Goal: Task Accomplishment & Management: Complete application form

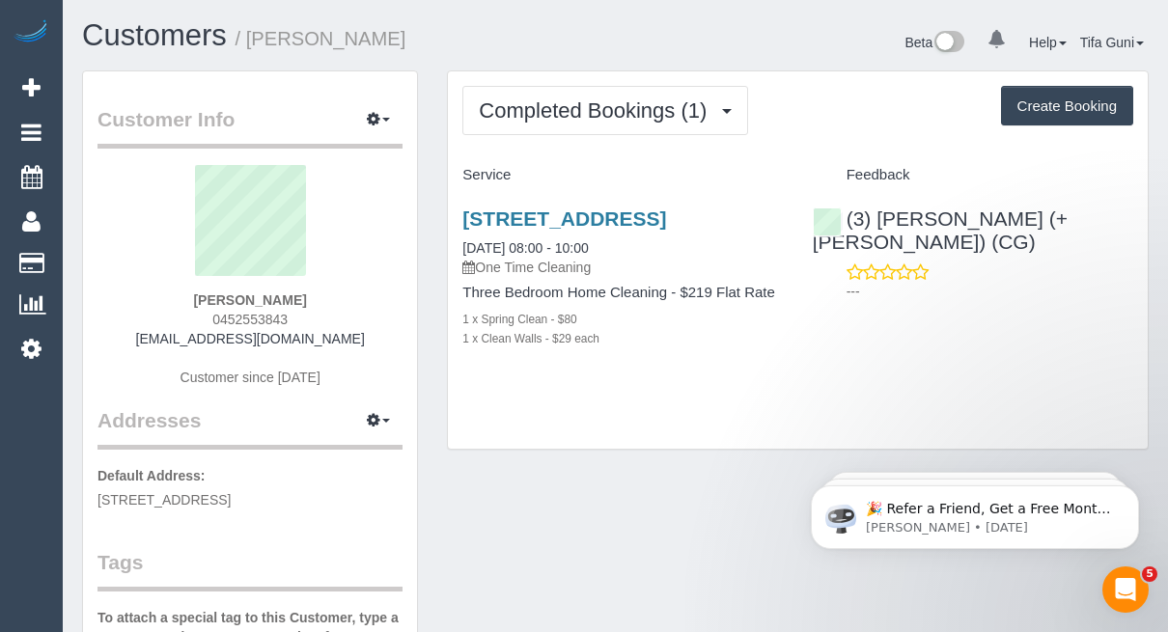
drag, startPoint x: 304, startPoint y: 315, endPoint x: 187, endPoint y: 317, distance: 116.8
click at [187, 317] on div "Evie Kim 0452553843 eviekim1012@gmail.com Customer since 2025" at bounding box center [250, 285] width 305 height 241
copy span "0452553843"
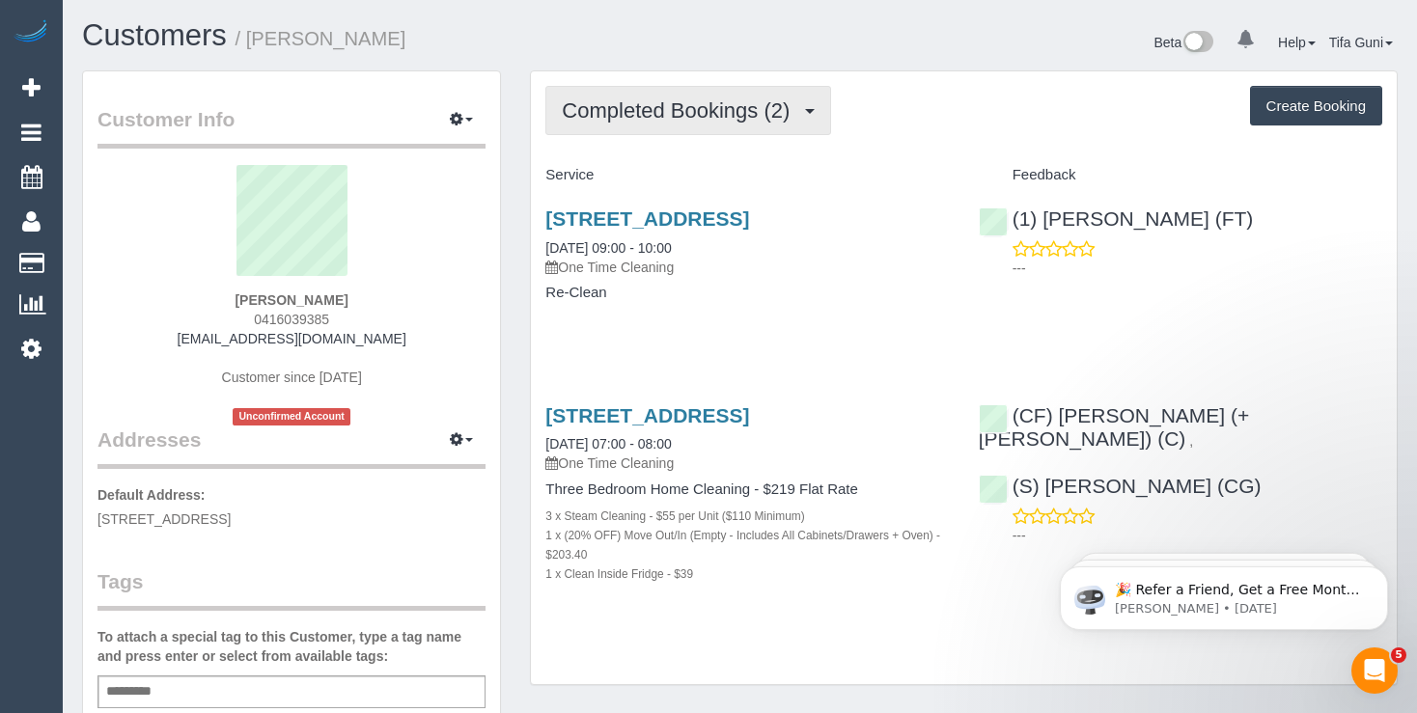
click at [753, 112] on span "Completed Bookings (2)" at bounding box center [680, 110] width 237 height 24
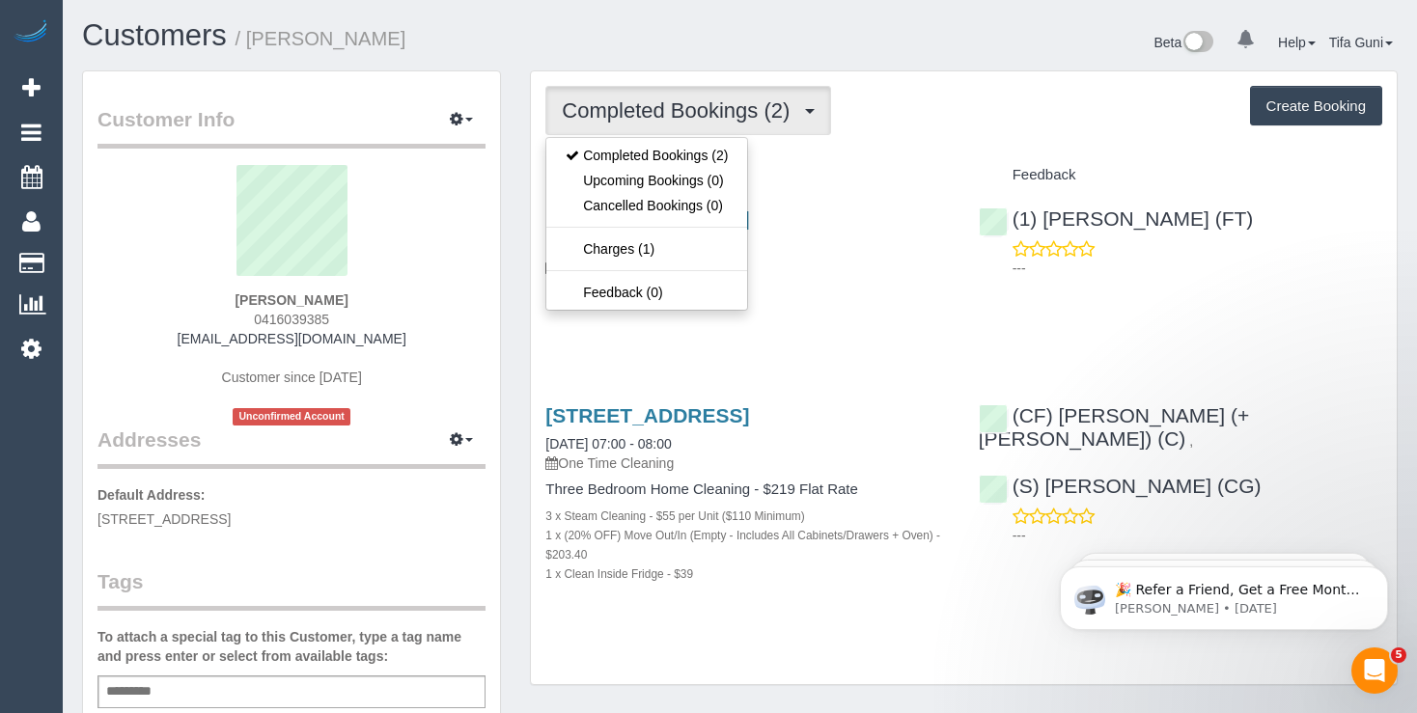
click at [1254, 234] on div "(1) [PERSON_NAME] (FT) ---" at bounding box center [1180, 238] width 433 height 95
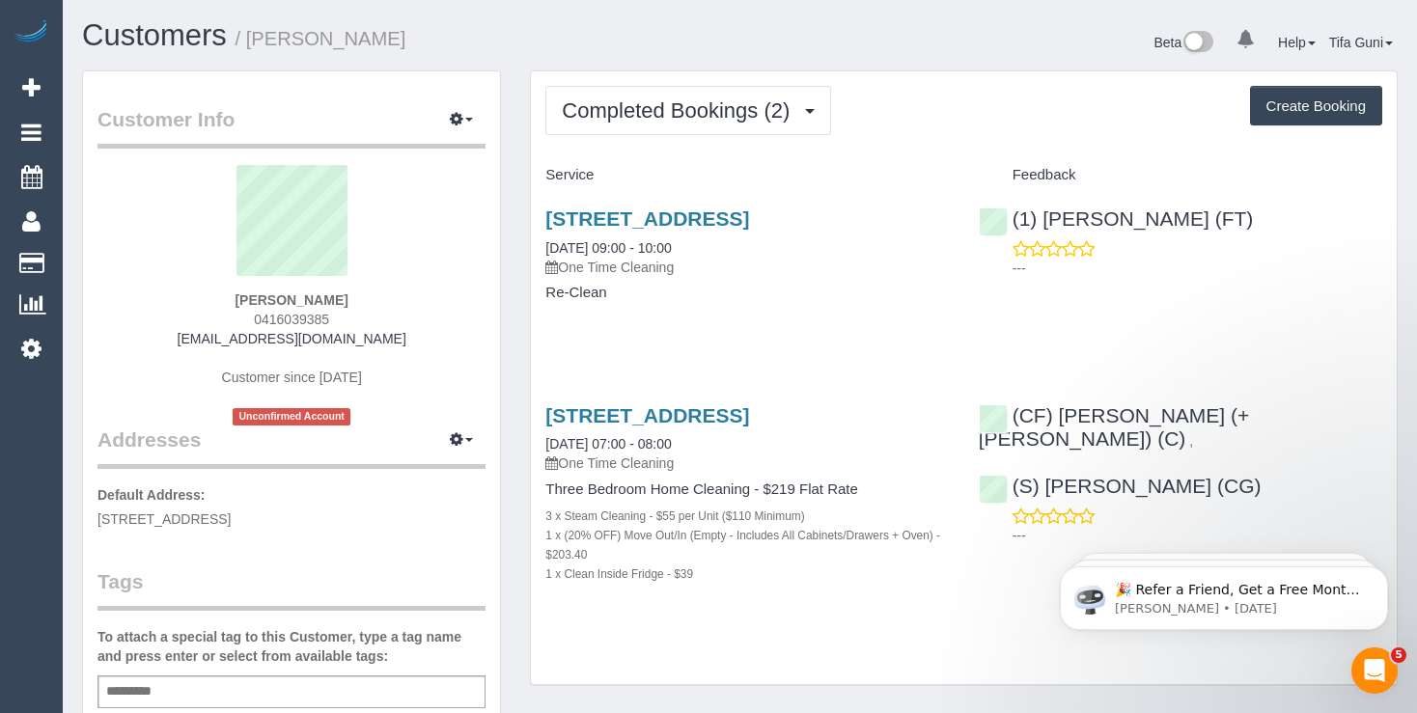
click at [1299, 116] on button "Create Booking" at bounding box center [1316, 106] width 132 height 41
select select "VIC"
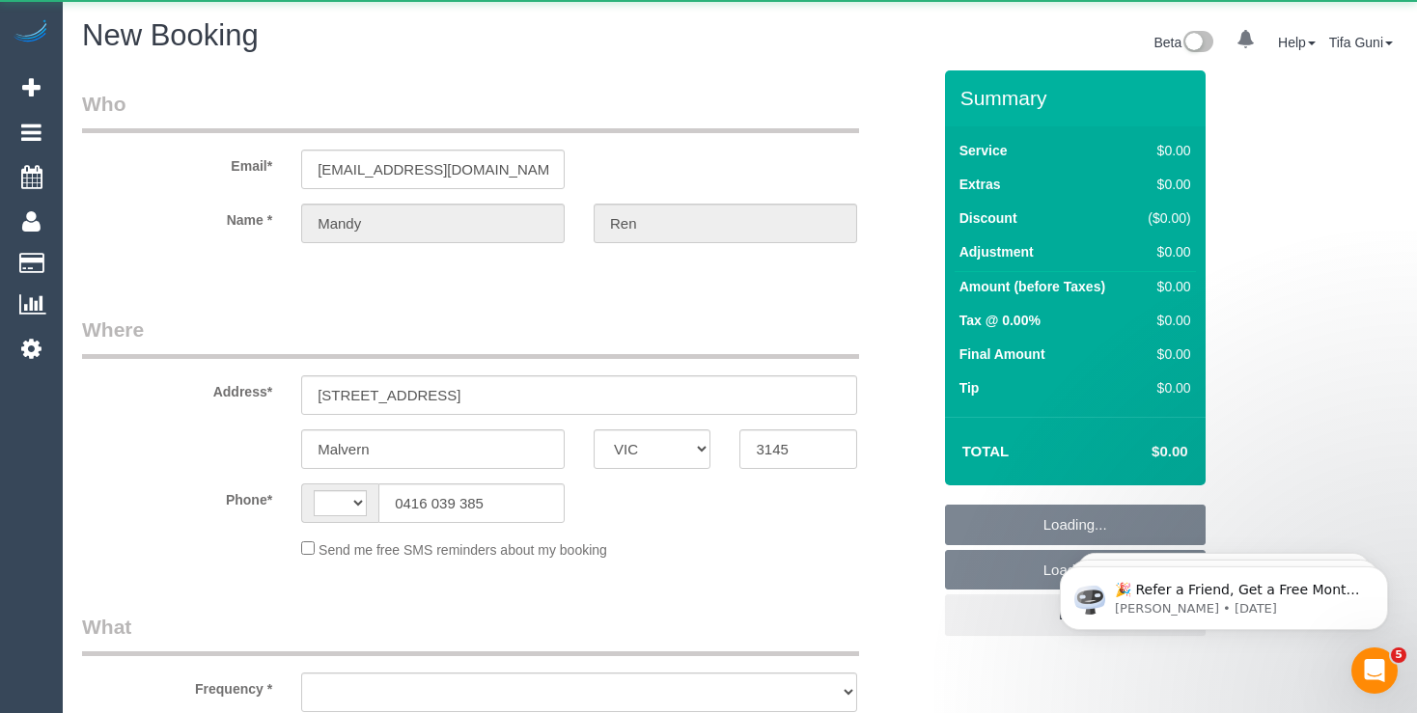
select select "string:AU"
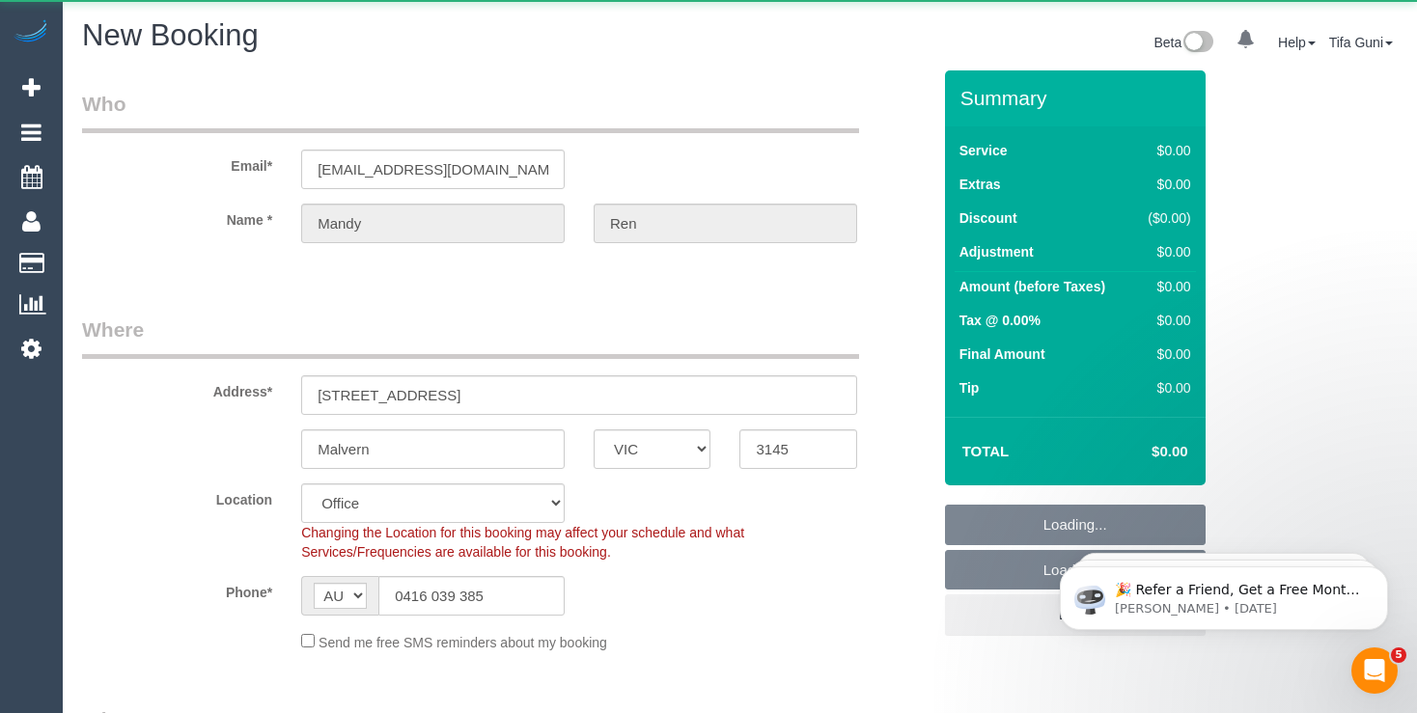
select select "object:889"
select select "string:stripe-pm_1S4tmp2GScqysDRVZCCByxzr"
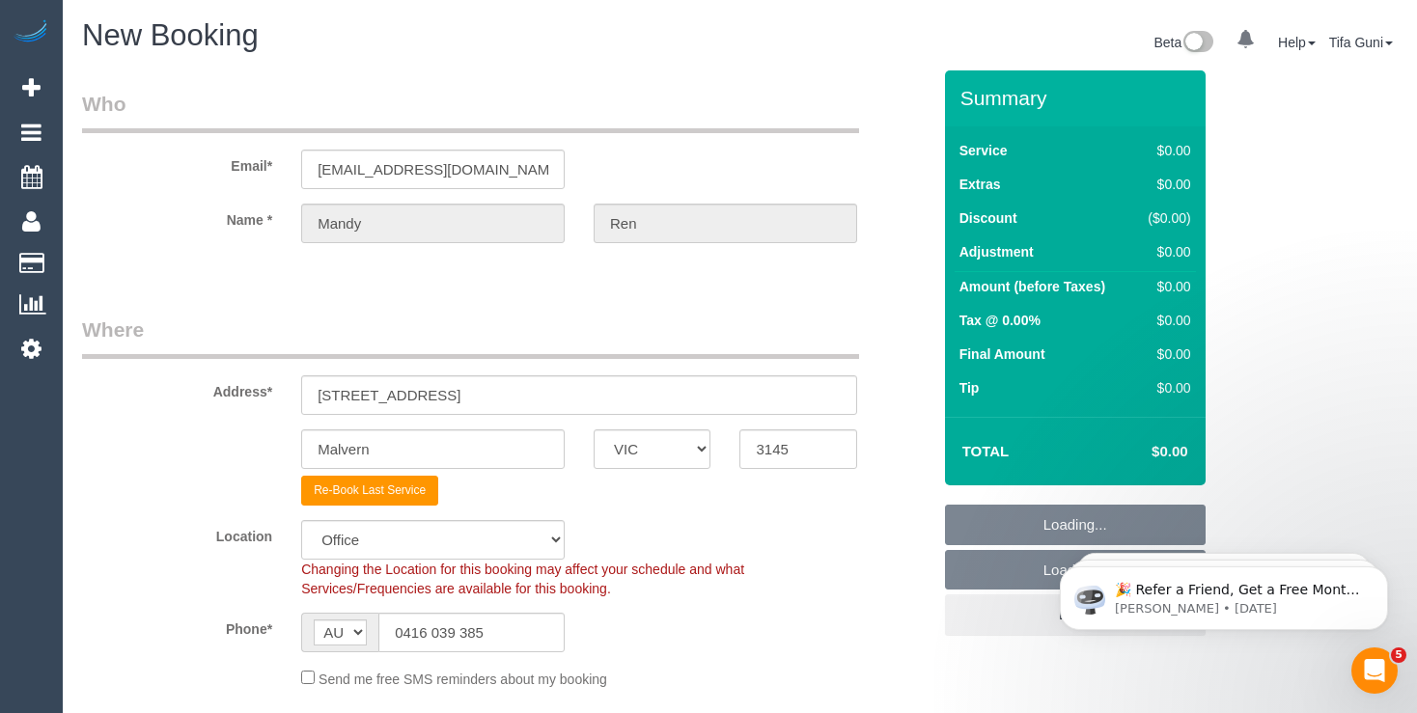
select select "55"
select select "object:2379"
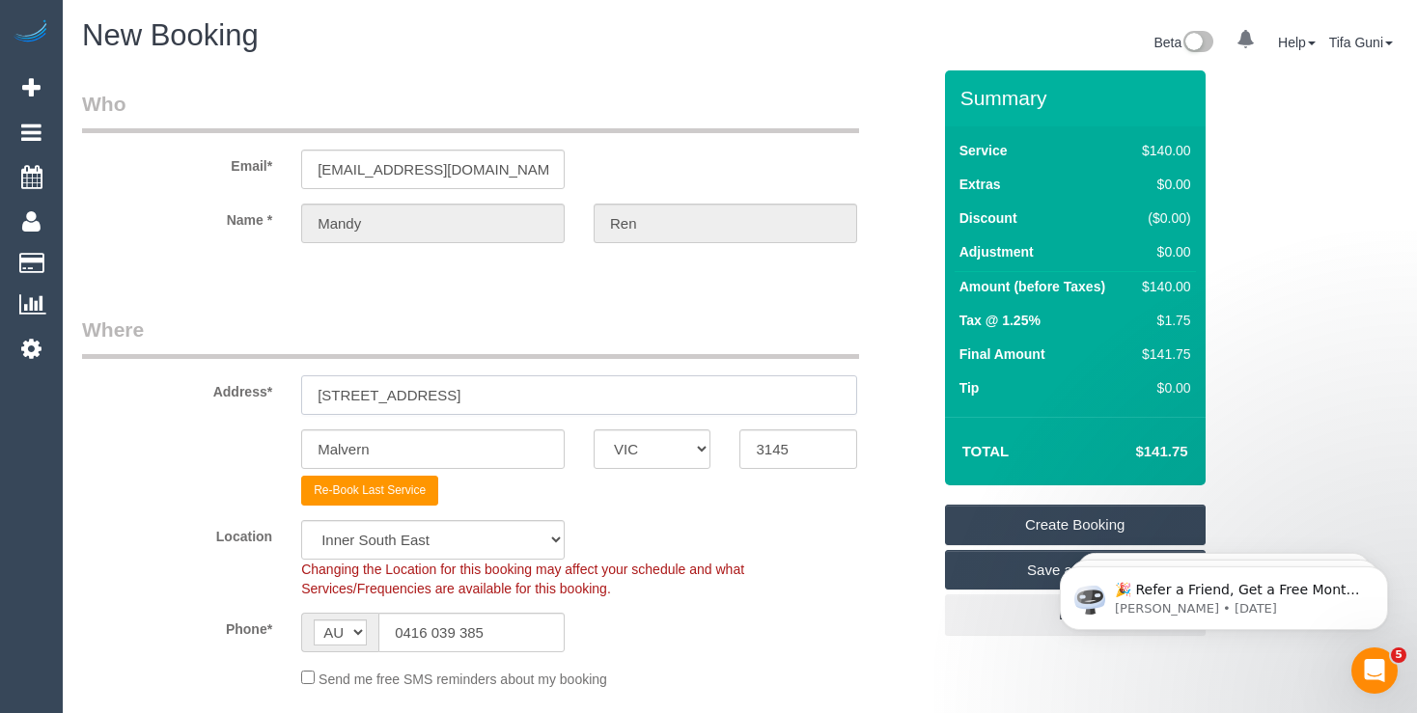
drag, startPoint x: 465, startPoint y: 396, endPoint x: 145, endPoint y: 373, distance: 321.4
click at [145, 373] on div "Address* [STREET_ADDRESS]" at bounding box center [507, 365] width 878 height 99
click at [452, 399] on input "[STREET_ADDRESS]" at bounding box center [579, 396] width 556 height 40
drag, startPoint x: 414, startPoint y: 393, endPoint x: 247, endPoint y: 392, distance: 167.0
click at [301, 392] on input "[STREET_ADDRESS]" at bounding box center [579, 396] width 556 height 40
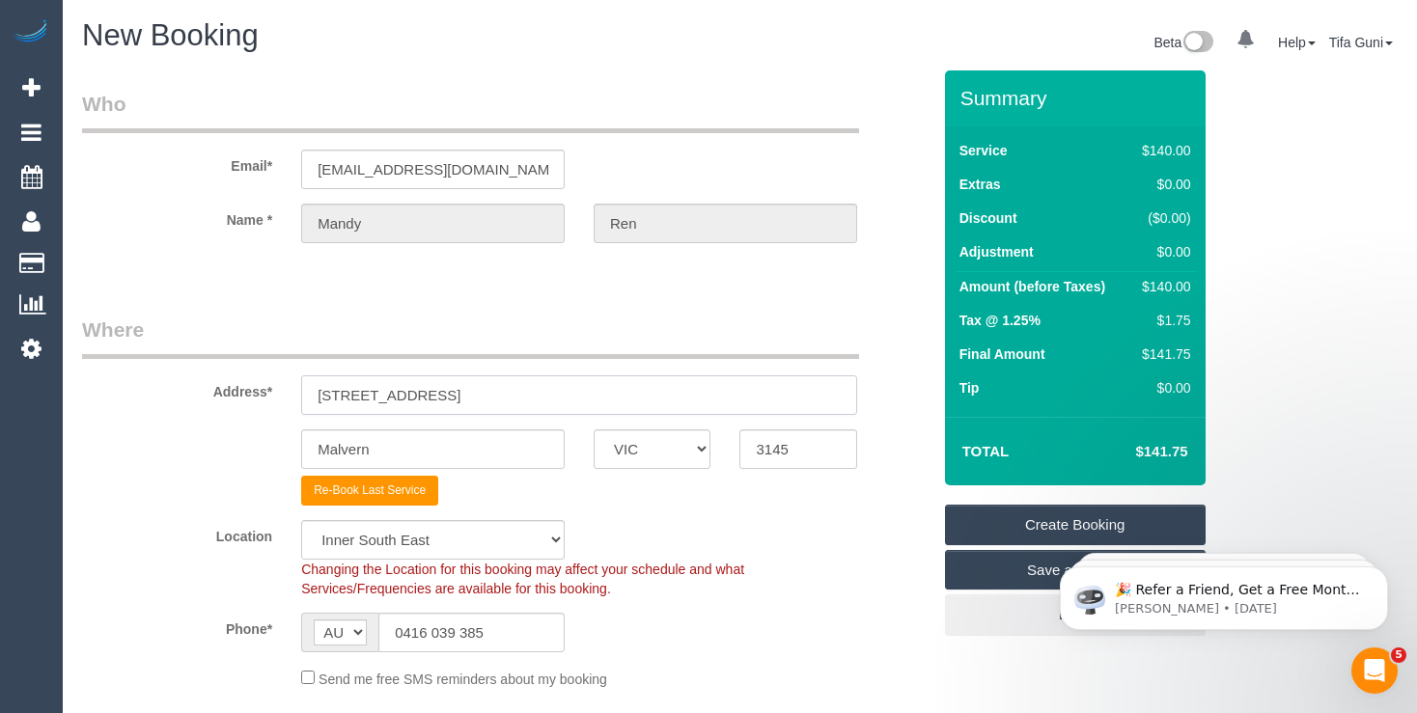
paste input "Hawthorn"
type input "[STREET_ADDRESS]"
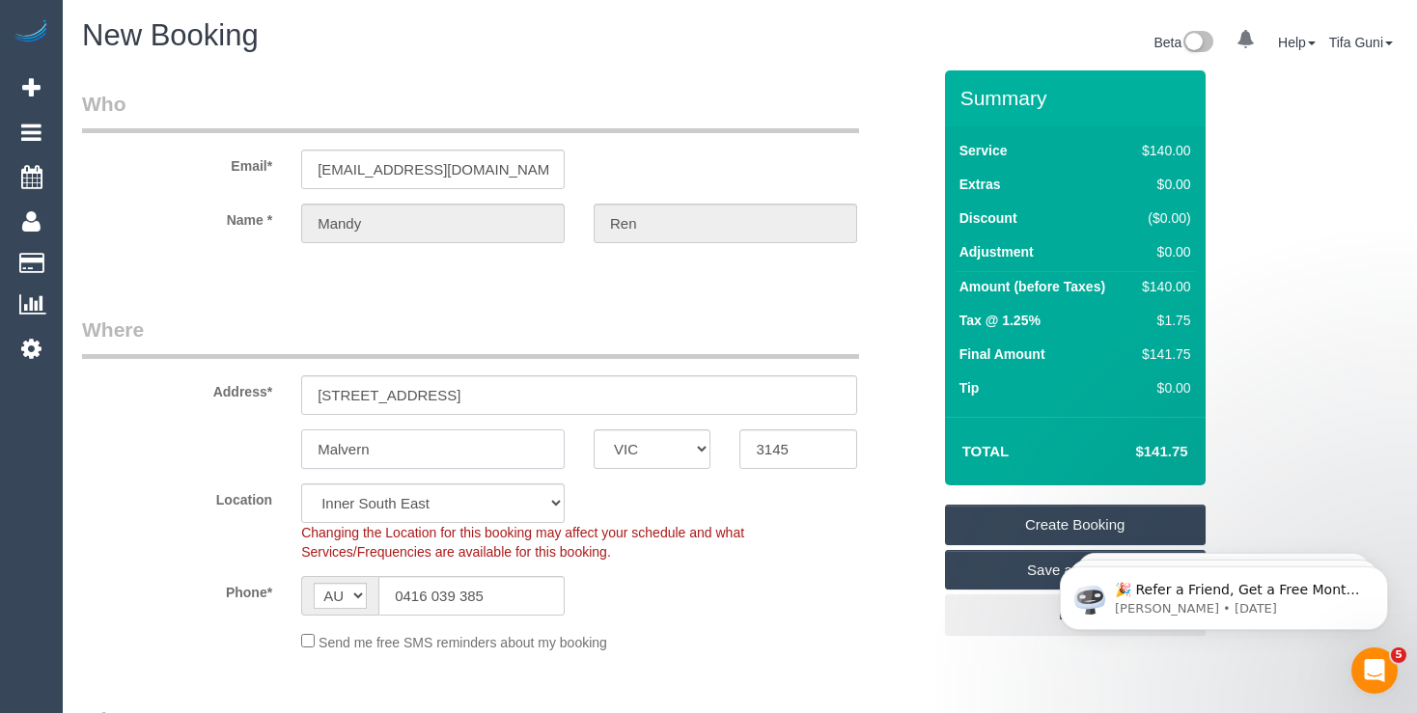
drag, startPoint x: 389, startPoint y: 444, endPoint x: 248, endPoint y: 454, distance: 141.3
click at [301, 454] on input "Malvern" at bounding box center [433, 450] width 264 height 40
paste input "Hawtho"
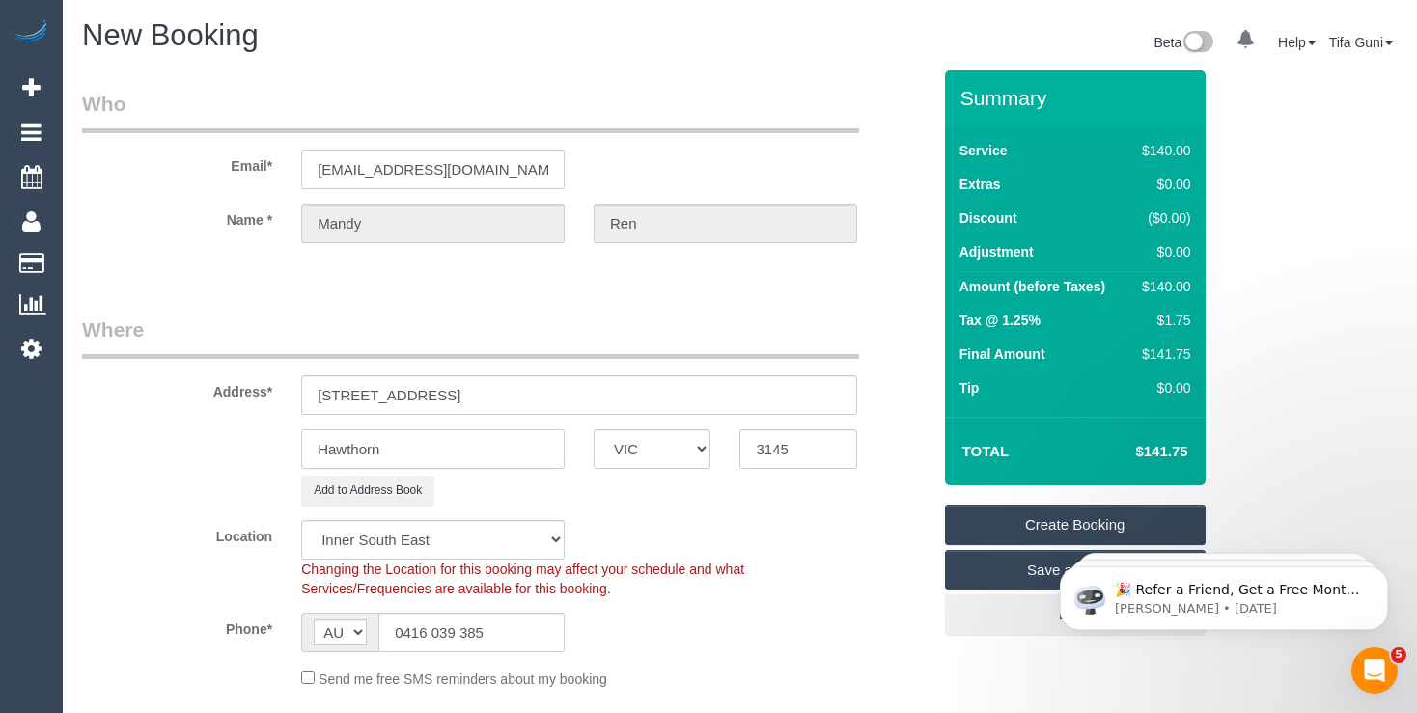
type input "Hawthorn"
drag, startPoint x: 440, startPoint y: 396, endPoint x: 265, endPoint y: 406, distance: 175.1
click at [301, 406] on input "[STREET_ADDRESS]" at bounding box center [579, 396] width 556 height 40
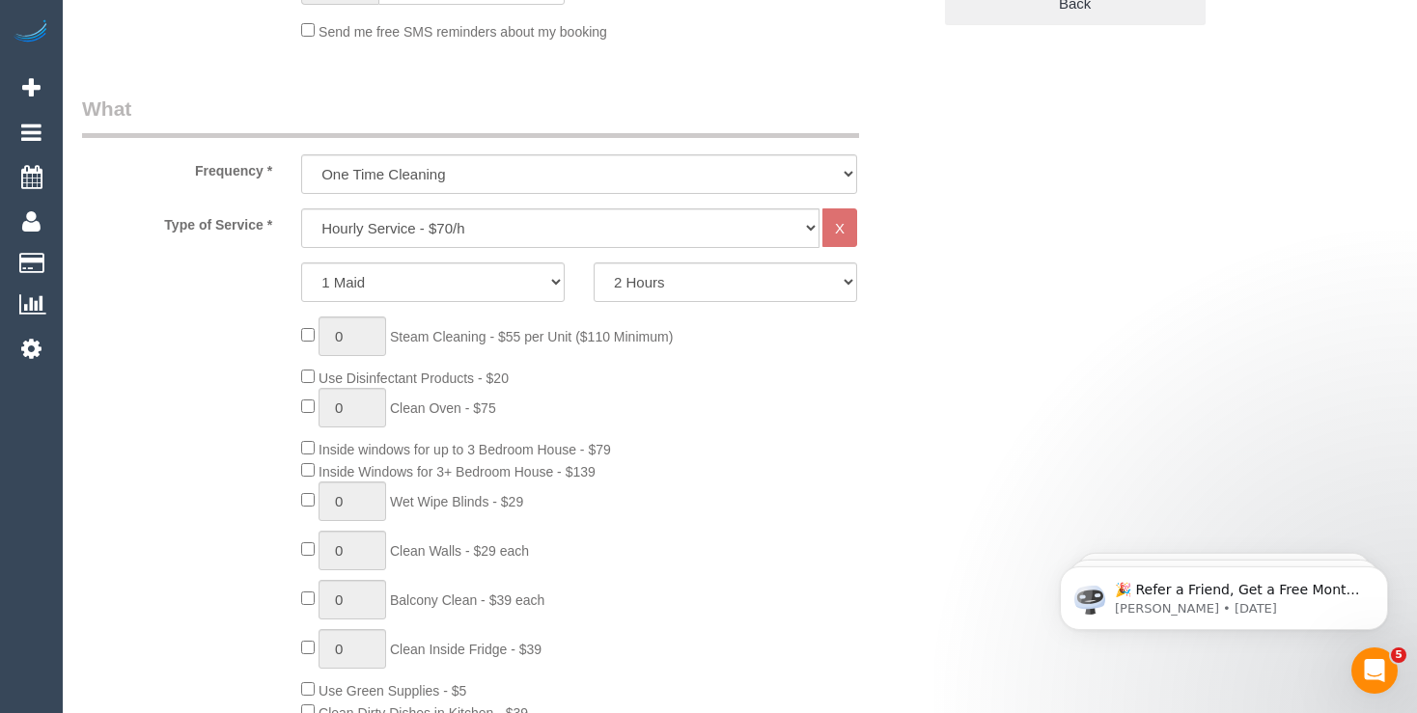
scroll to position [305, 0]
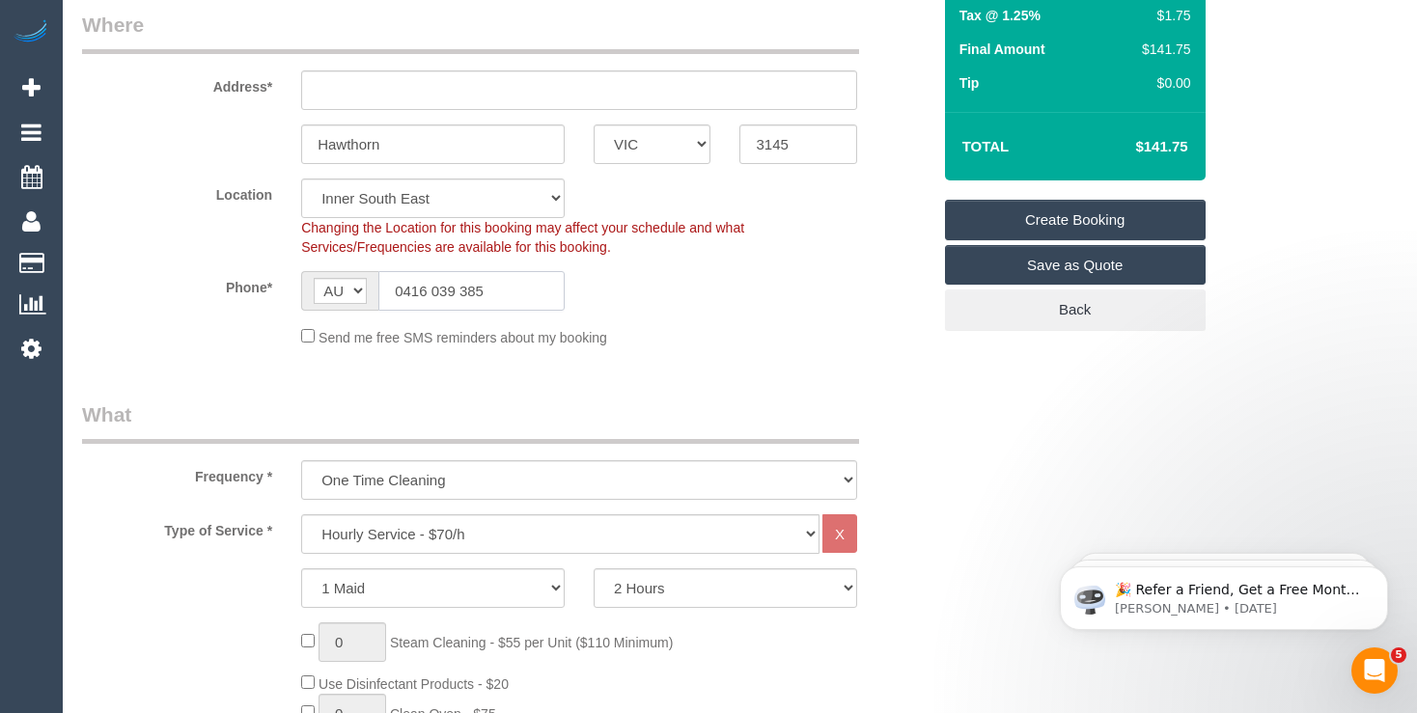
drag, startPoint x: 500, startPoint y: 294, endPoint x: 322, endPoint y: 284, distance: 178.0
click at [378, 284] on input "0416 039 385" at bounding box center [471, 291] width 186 height 40
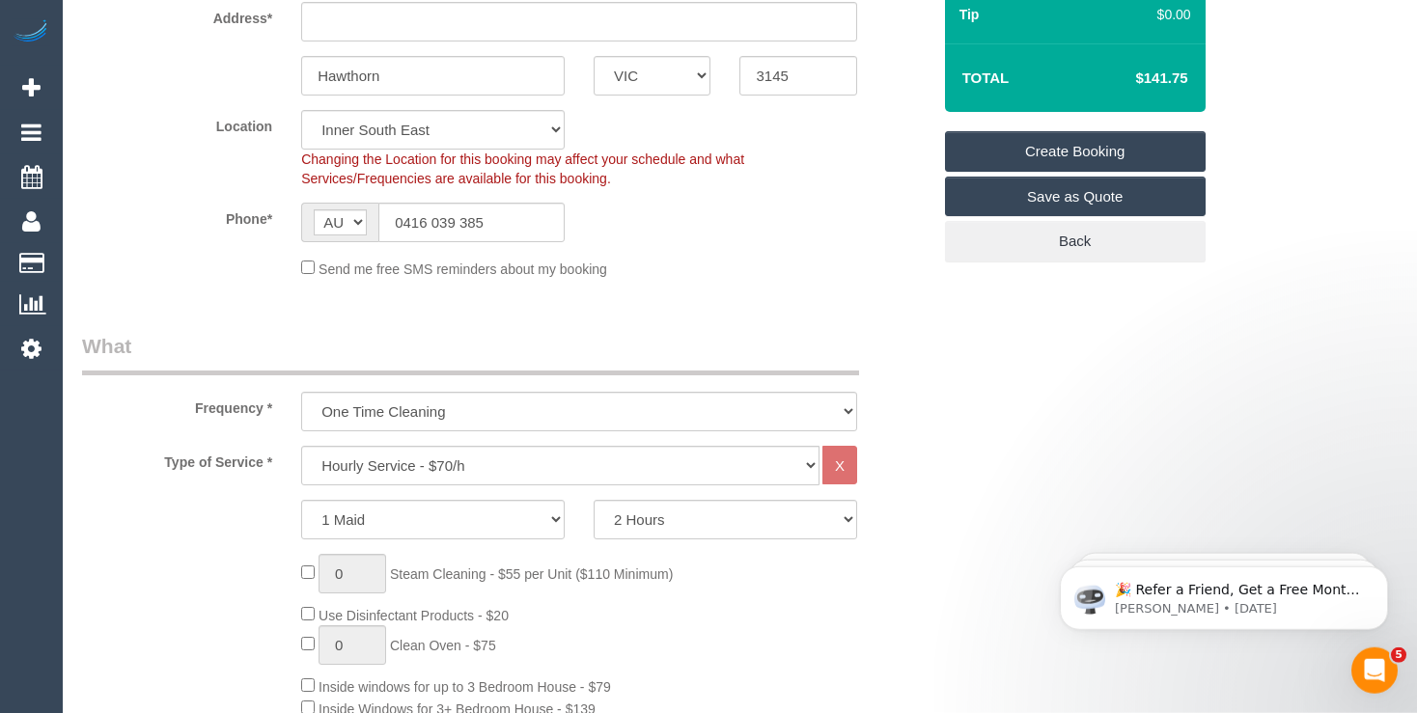
scroll to position [407, 0]
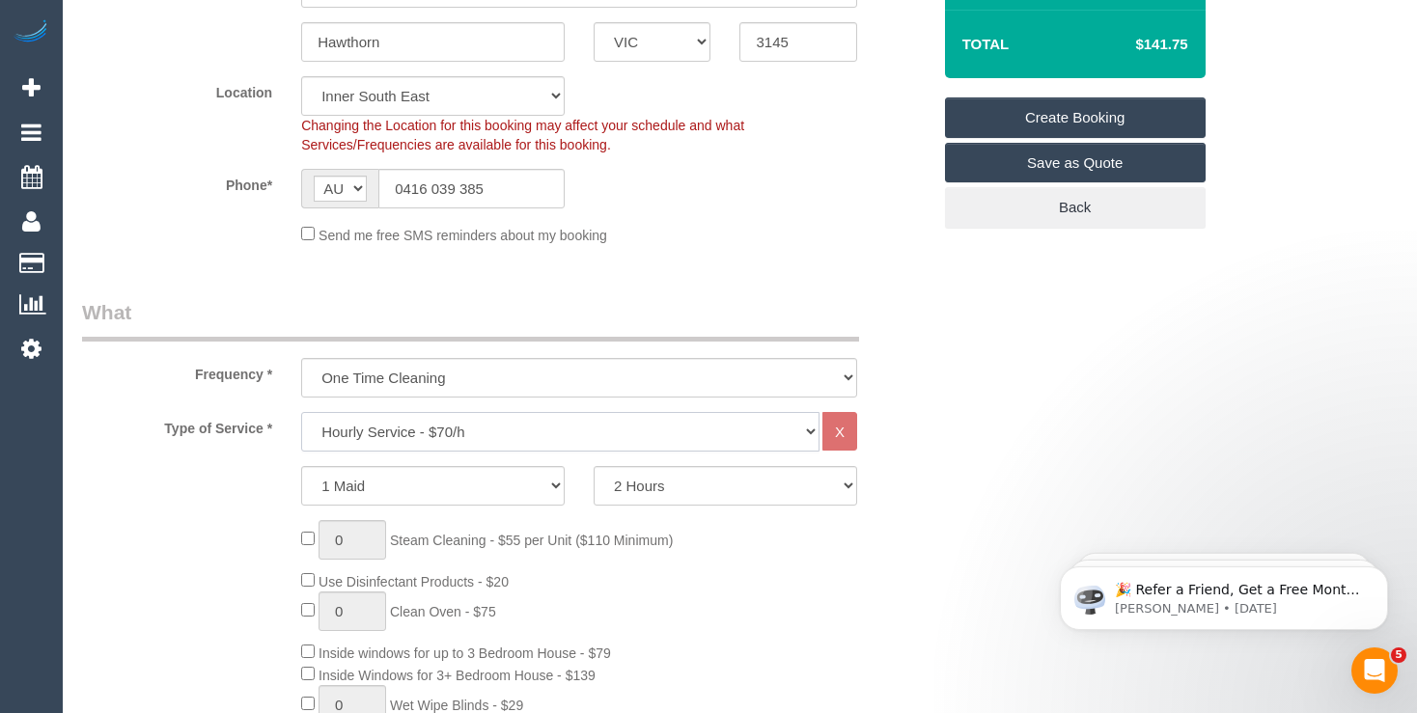
click at [301, 412] on select "Hourly Service - $70/h Hourly Service - $65/h Hourly Service - $60/h Hourly Ser…" at bounding box center [560, 432] width 518 height 40
select select "212"
click option "Three Bedroom Home Cleaning - $219 Flat Rate" at bounding box center [0, 0] width 0 height 0
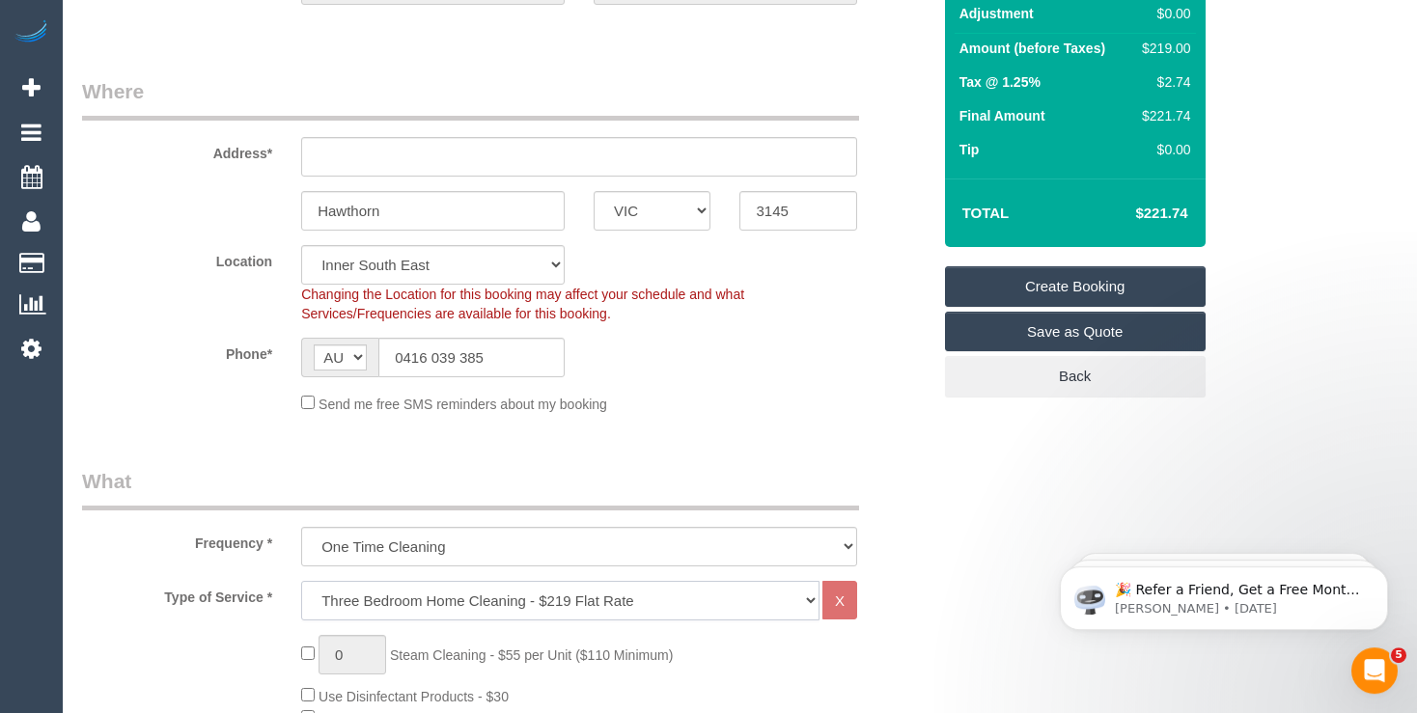
scroll to position [0, 0]
